Goal: Task Accomplishment & Management: Complete application form

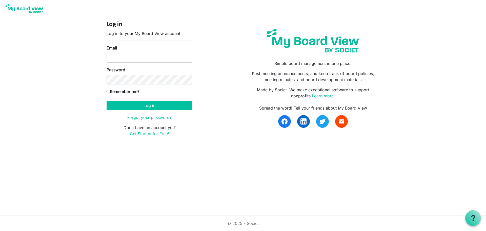
click at [152, 133] on link "Get Started for Free!" at bounding box center [149, 133] width 39 height 5
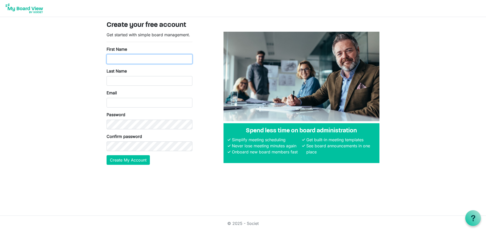
click at [122, 58] on input "First Name" at bounding box center [150, 59] width 86 height 10
type input "Portage"
type input "Cera ="
click at [147, 58] on input "Portage" at bounding box center [150, 59] width 86 height 10
type input "Portage Ceramics"
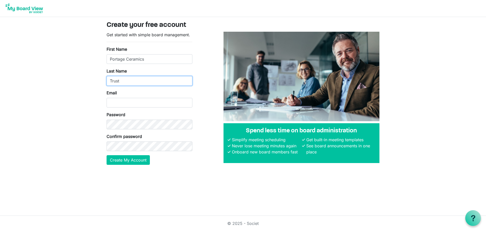
type input "Trust"
click at [116, 101] on input "Email" at bounding box center [150, 103] width 86 height 10
click at [134, 91] on div "Email" at bounding box center [150, 99] width 86 height 18
click at [20, 105] on body "Create your free account Get started with simple board management. First Name P…" at bounding box center [243, 86] width 486 height 173
click at [116, 104] on input "Email" at bounding box center [150, 103] width 86 height 10
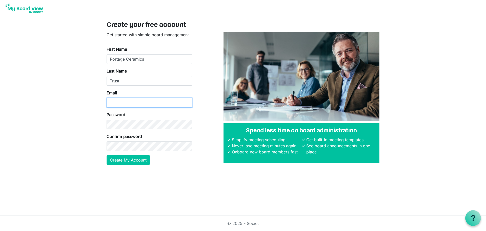
paste input "director@tetoiuku.org.nz"
type input "director@tetoiuku.org.nz"
click at [136, 159] on button "Create My Account" at bounding box center [128, 160] width 43 height 10
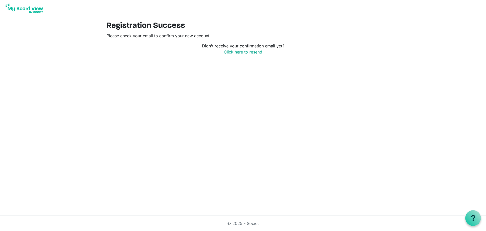
click at [249, 51] on link "Click here to resend" at bounding box center [243, 51] width 39 height 5
